Goal: Navigation & Orientation: Understand site structure

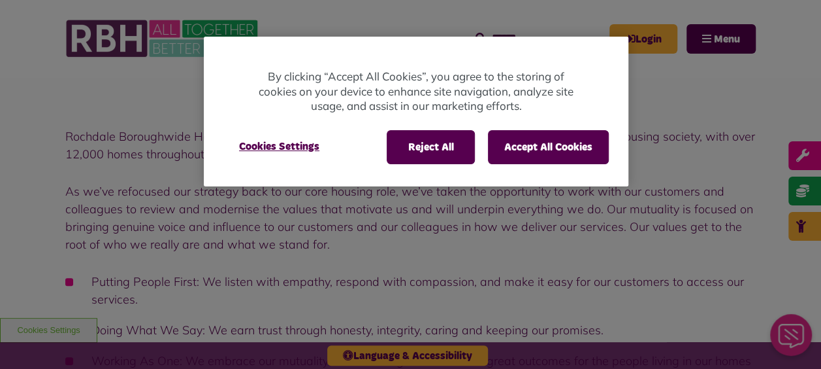
scroll to position [137, 0]
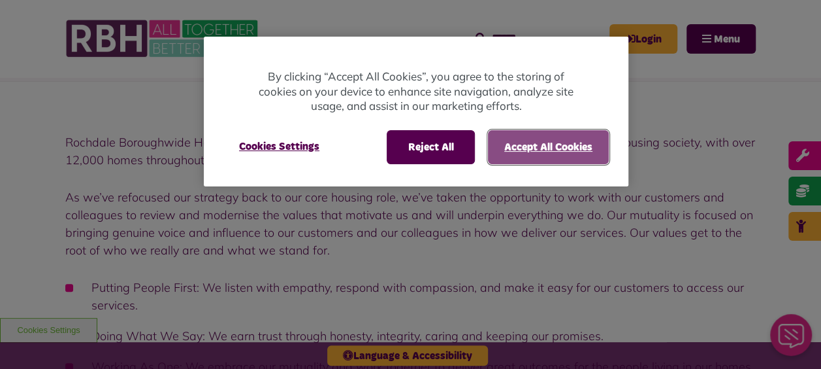
click at [550, 148] on button "Accept All Cookies" at bounding box center [548, 147] width 121 height 34
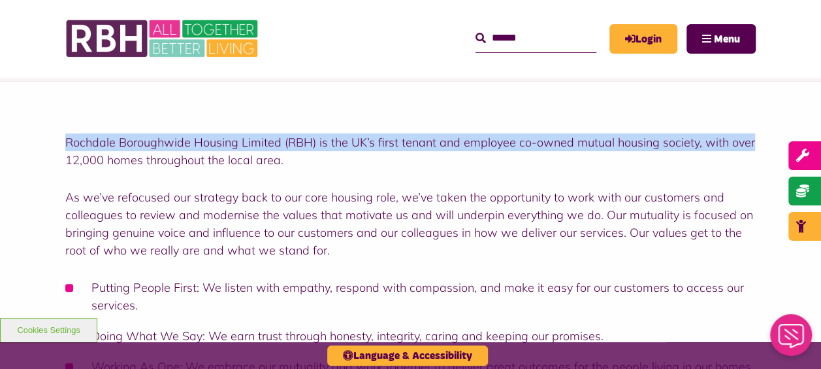
drag, startPoint x: 814, startPoint y: 72, endPoint x: 816, endPoint y: 90, distance: 18.5
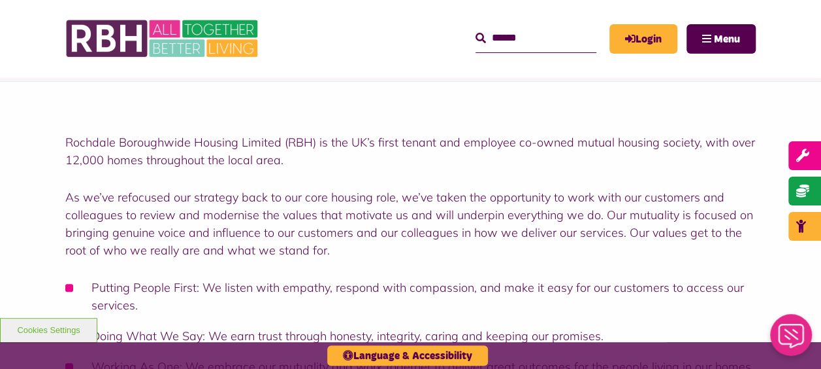
click at [537, 214] on p "As we’ve refocused our strategy back to our core housing role, we’ve taken the …" at bounding box center [410, 223] width 691 height 71
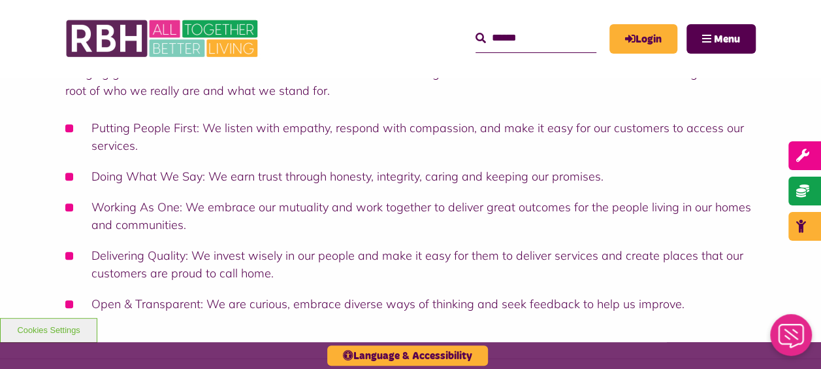
scroll to position [299, 0]
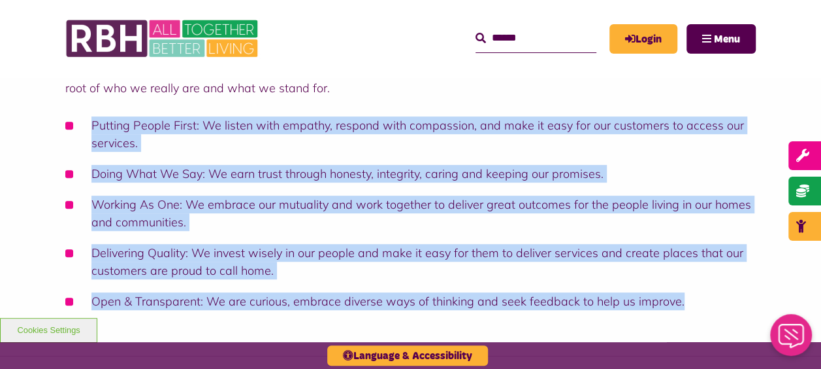
drag, startPoint x: 90, startPoint y: 122, endPoint x: 733, endPoint y: 296, distance: 665.5
click at [733, 296] on ul "Putting People First: We listen with empathy, respond with compassion, and make…" at bounding box center [410, 212] width 691 height 193
click at [350, 210] on li "Working As One: We embrace our mutuality and work together to deliver great out…" at bounding box center [410, 212] width 691 height 35
drag, startPoint x: 704, startPoint y: 303, endPoint x: 80, endPoint y: 113, distance: 652.8
click at [80, 113] on div "Rochdale Boroughwide Housing Limited (RBH) is the UK’s first tenant and employe…" at bounding box center [410, 140] width 691 height 339
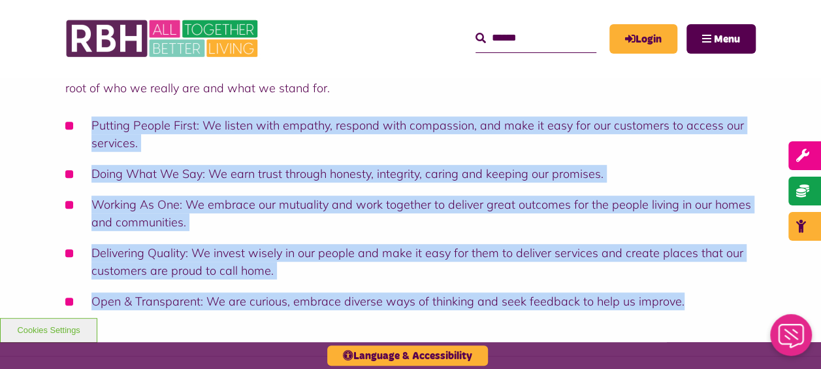
drag, startPoint x: 80, startPoint y: 113, endPoint x: 112, endPoint y: 131, distance: 36.9
copy ul "Putting People First: We listen with empathy, respond with compassion, and make…"
